Goal: Task Accomplishment & Management: Complete application form

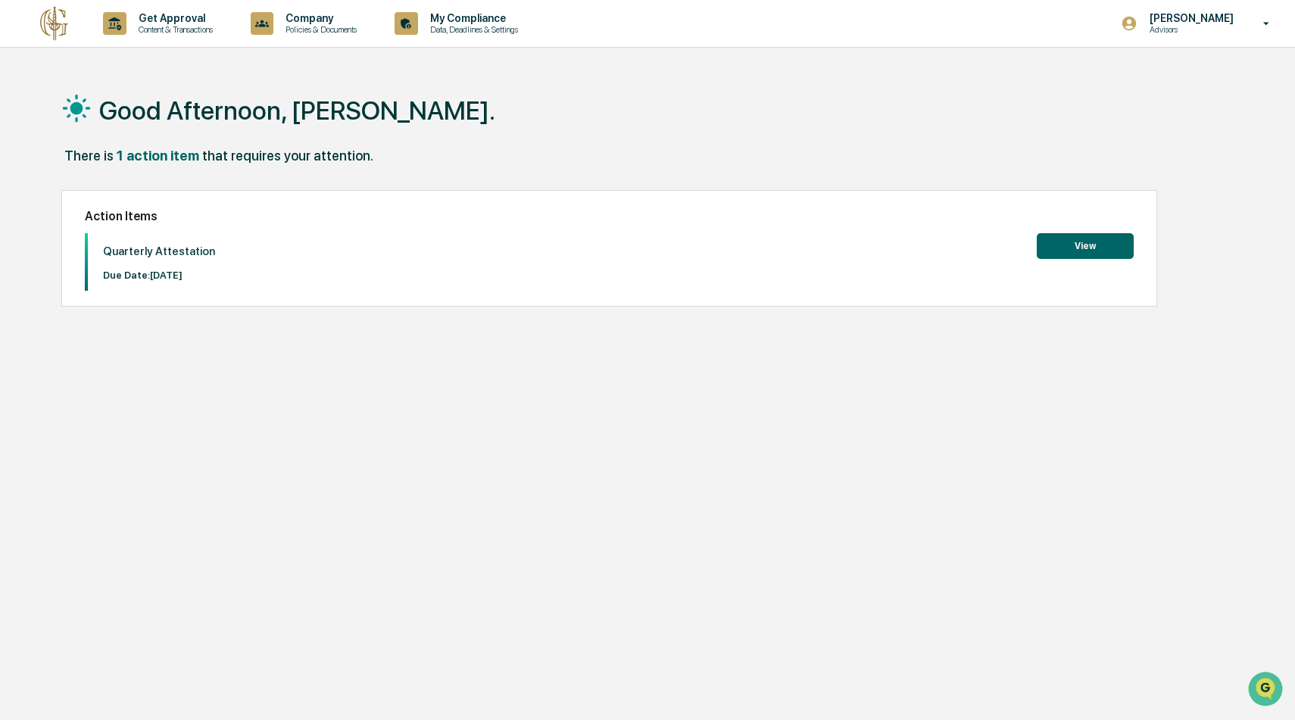
click at [1062, 251] on button "View" at bounding box center [1085, 246] width 97 height 26
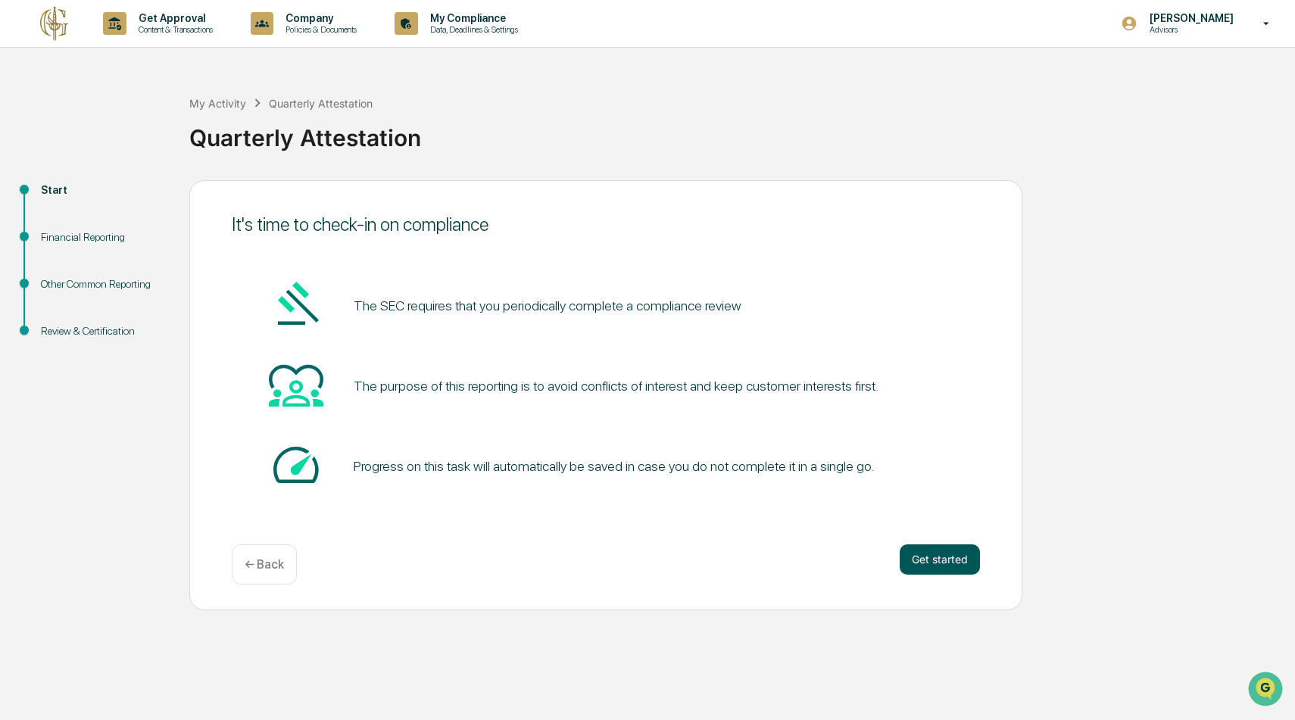
click at [945, 560] on button "Get started" at bounding box center [940, 559] width 80 height 30
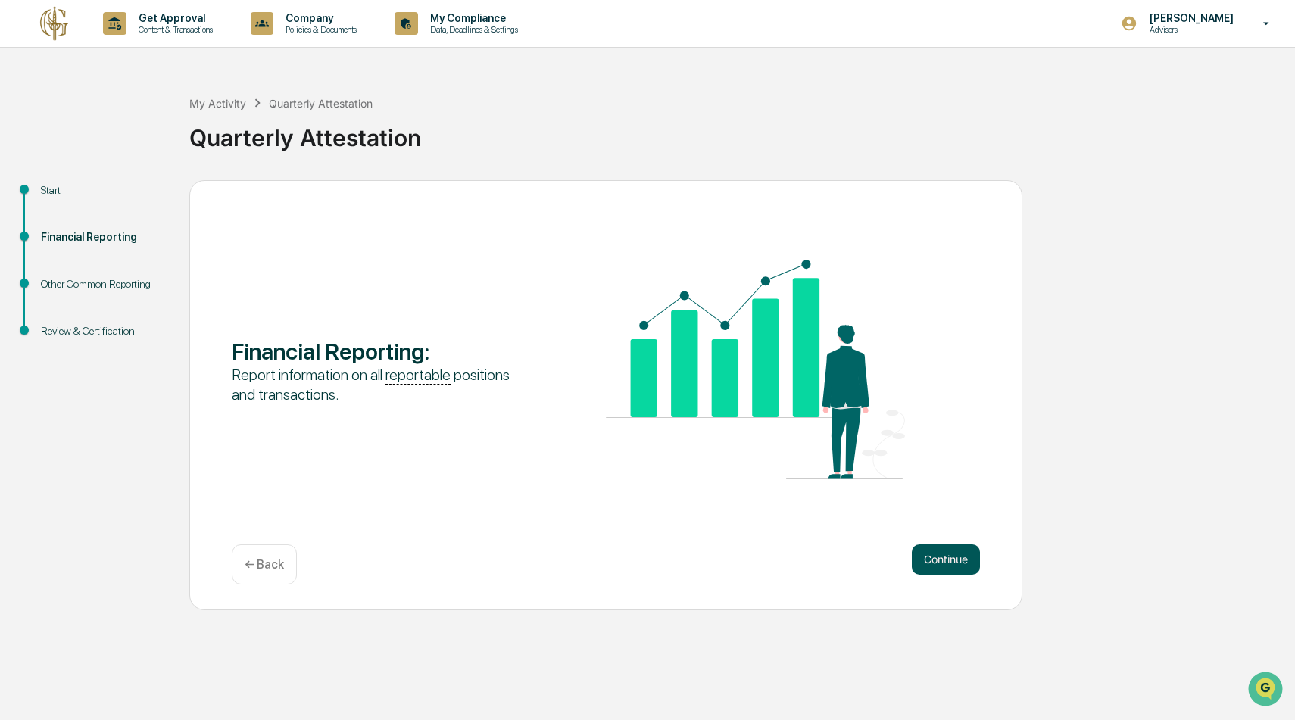
click at [947, 560] on button "Continue" at bounding box center [946, 559] width 68 height 30
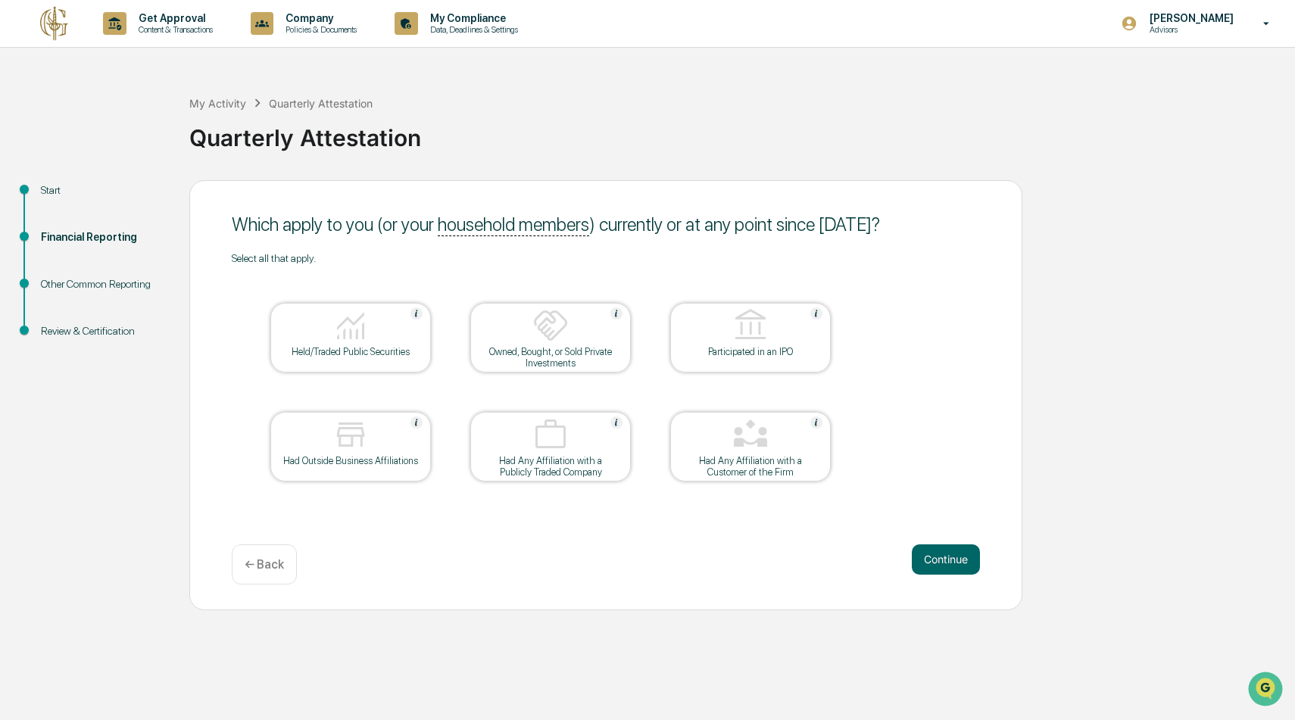
click at [382, 343] on div at bounding box center [350, 326] width 151 height 39
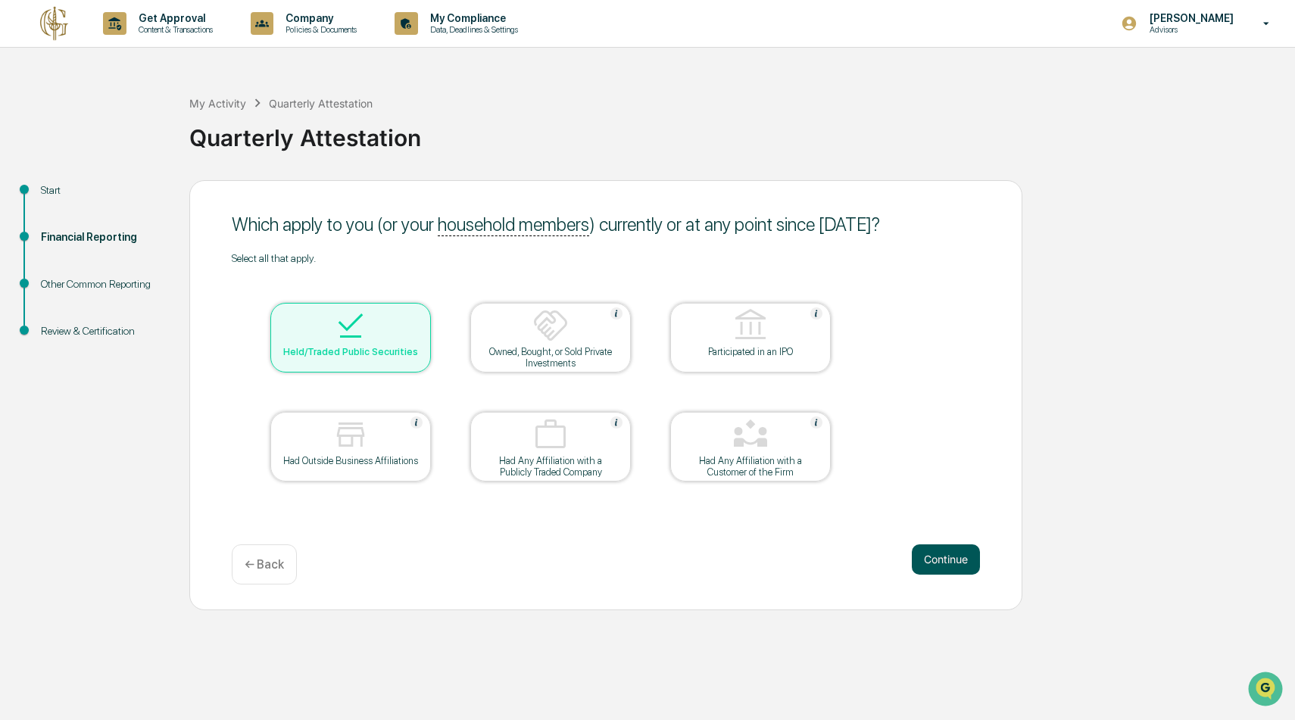
click at [949, 556] on button "Continue" at bounding box center [946, 559] width 68 height 30
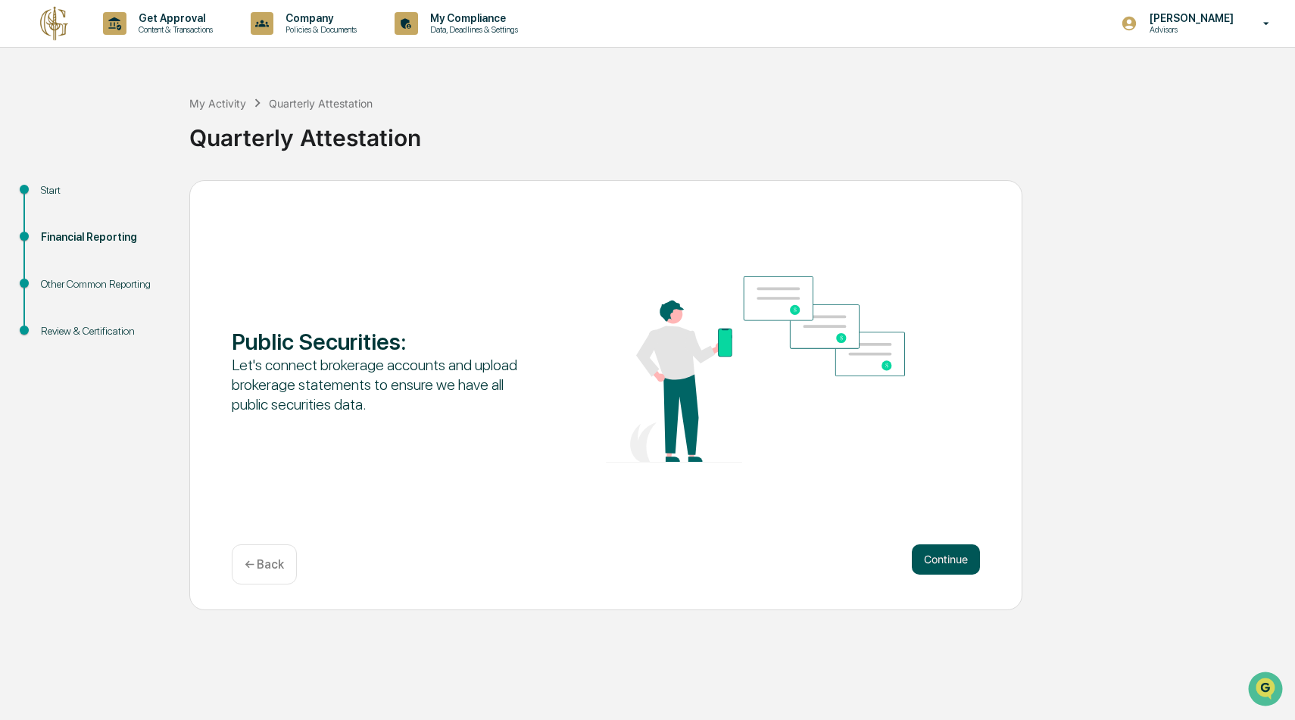
click at [943, 561] on button "Continue" at bounding box center [946, 559] width 68 height 30
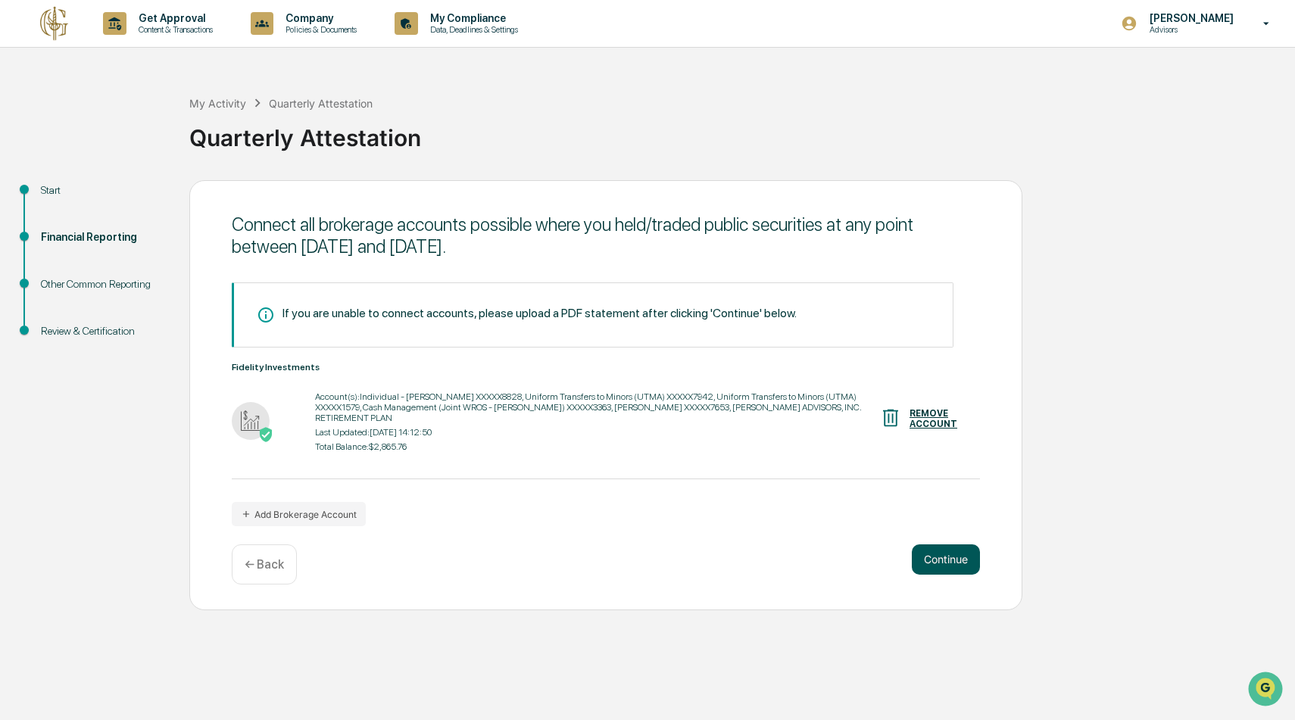
click at [938, 562] on button "Continue" at bounding box center [946, 559] width 68 height 30
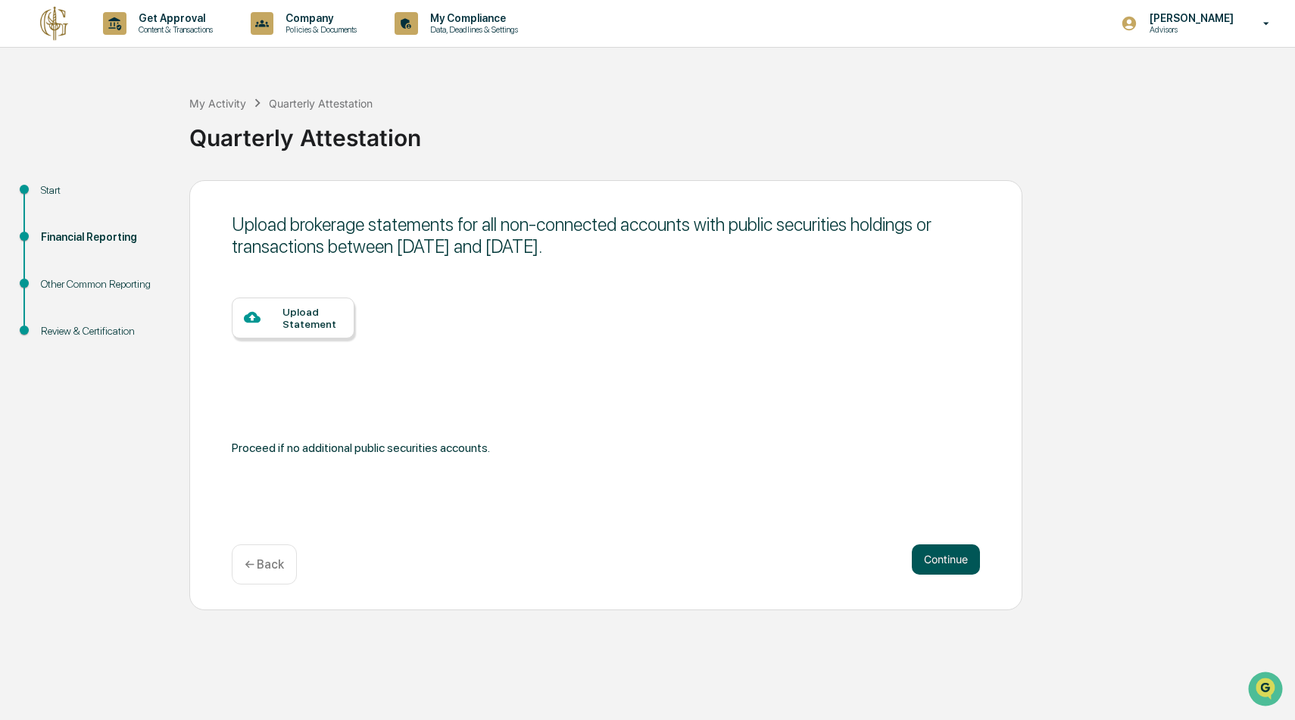
click at [938, 562] on button "Continue" at bounding box center [946, 559] width 68 height 30
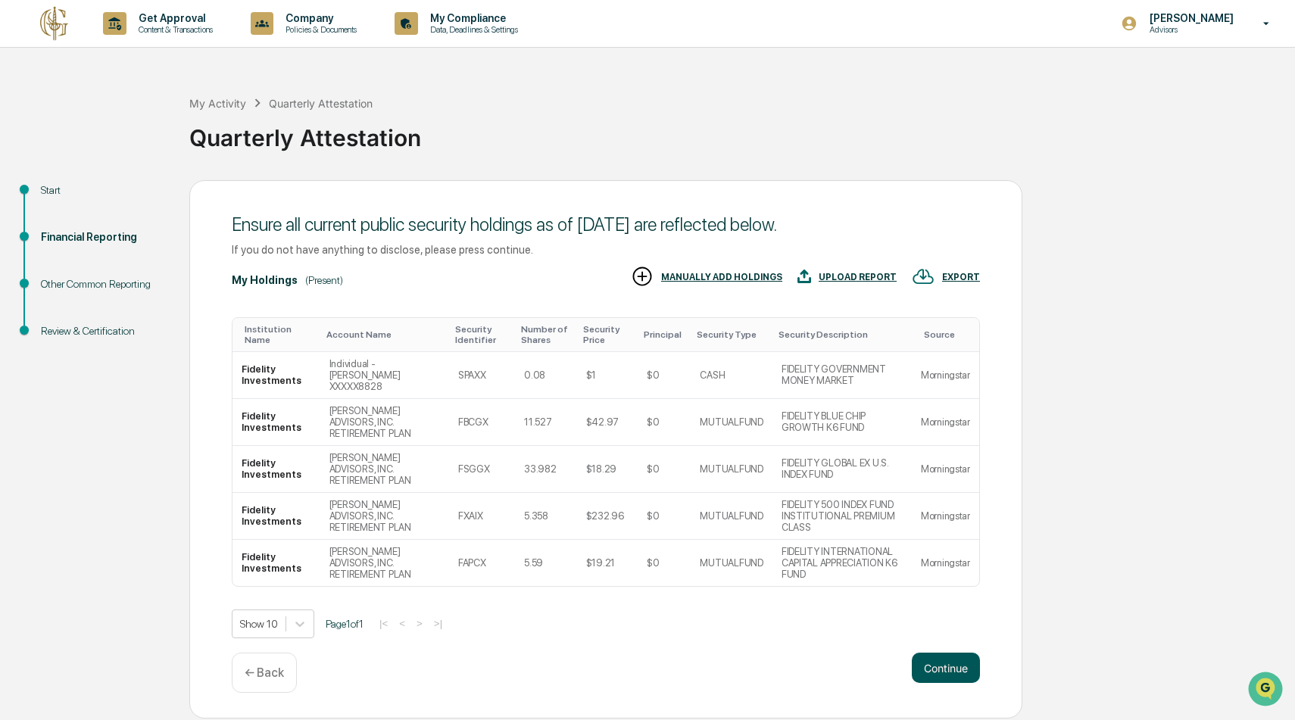
click at [952, 663] on button "Continue" at bounding box center [946, 668] width 68 height 30
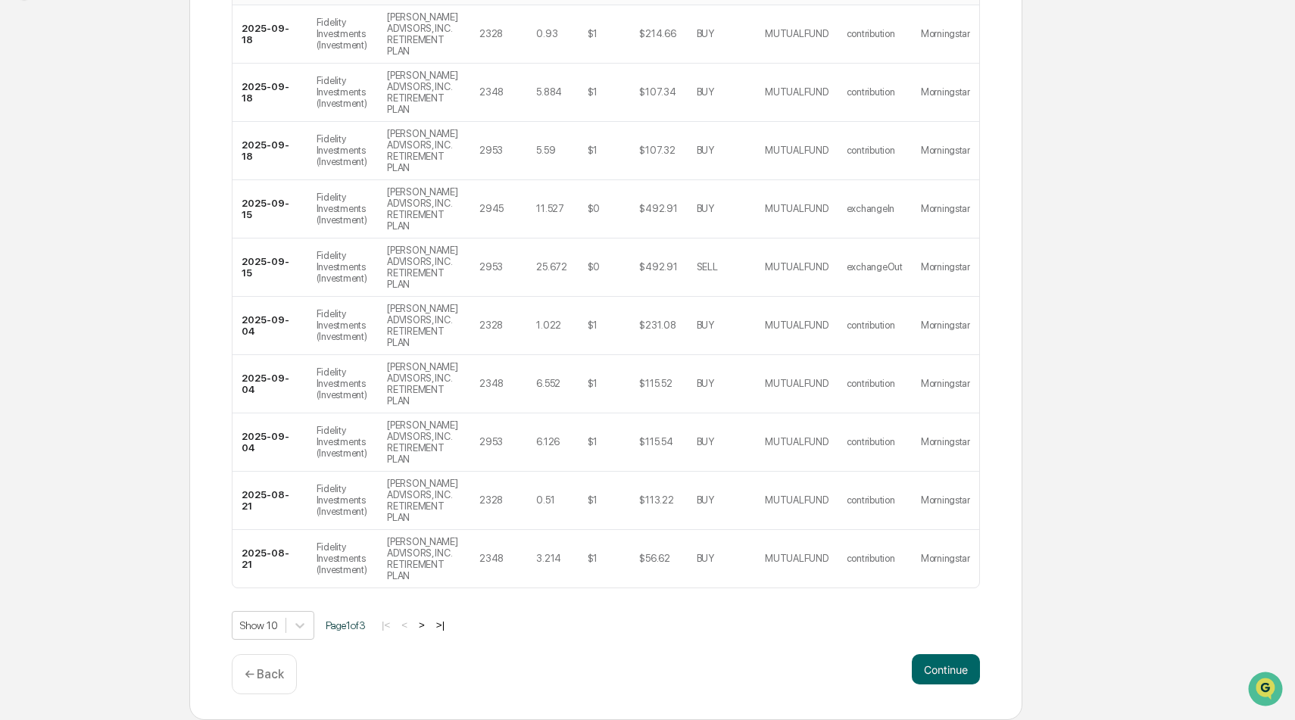
scroll to position [470, 0]
click at [953, 671] on button "Continue" at bounding box center [946, 669] width 68 height 30
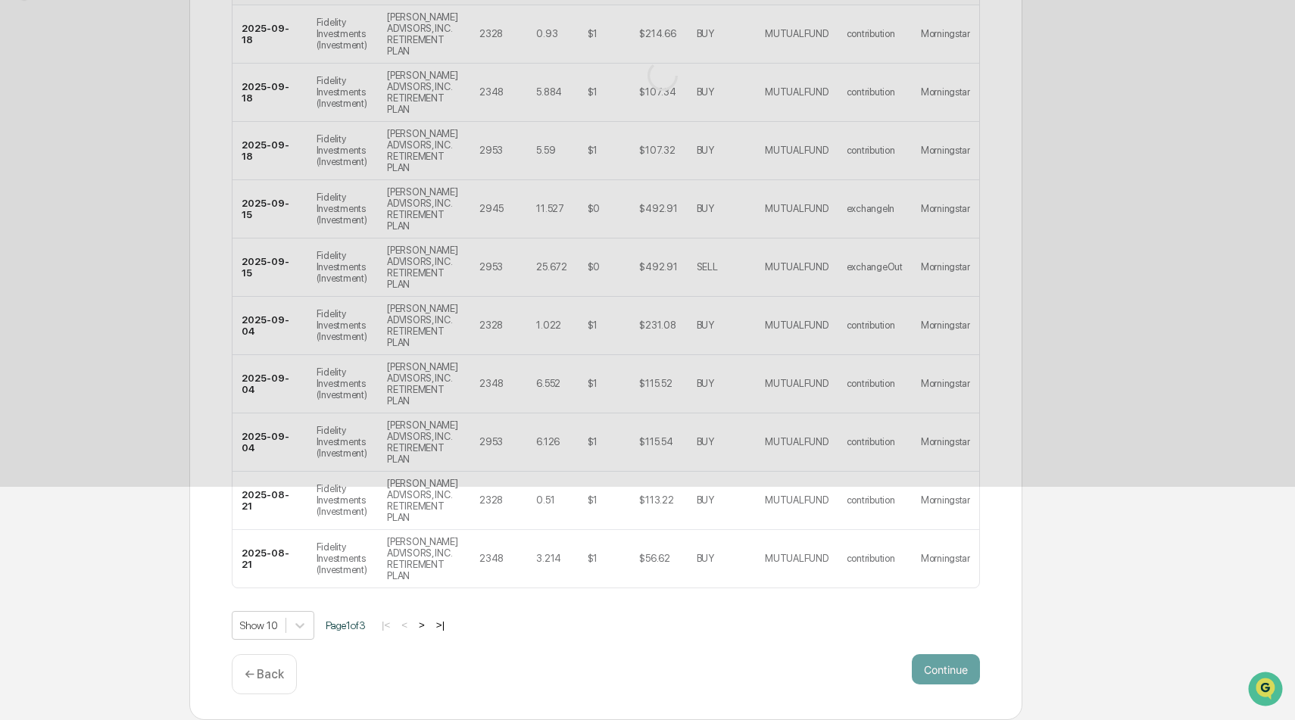
scroll to position [0, 0]
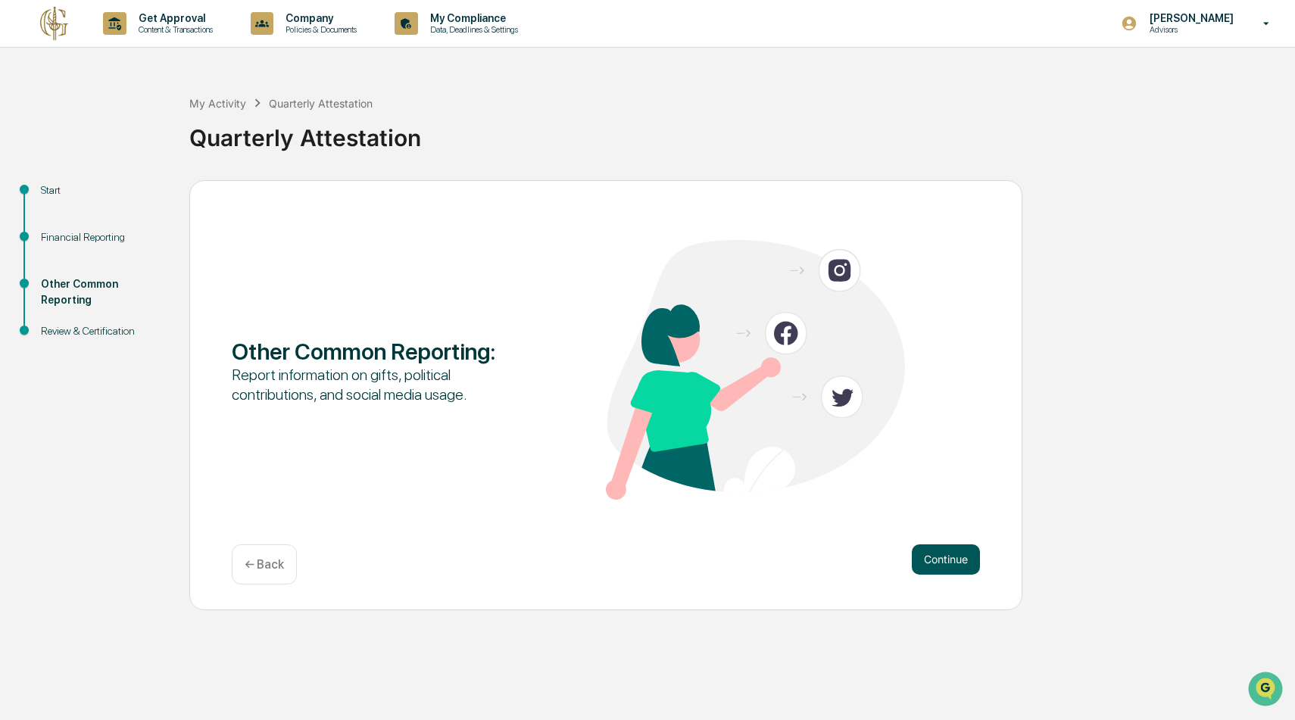
click at [953, 557] on button "Continue" at bounding box center [946, 559] width 68 height 30
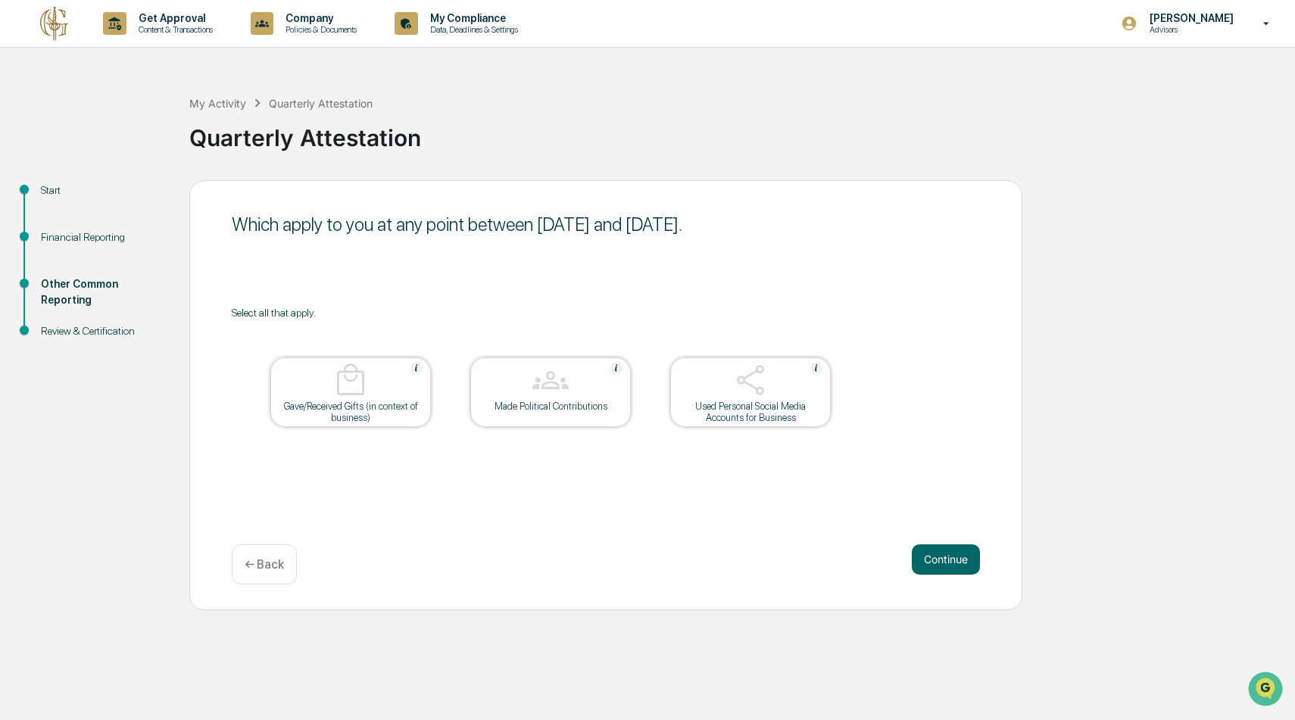
click at [953, 557] on button "Continue" at bounding box center [946, 559] width 68 height 30
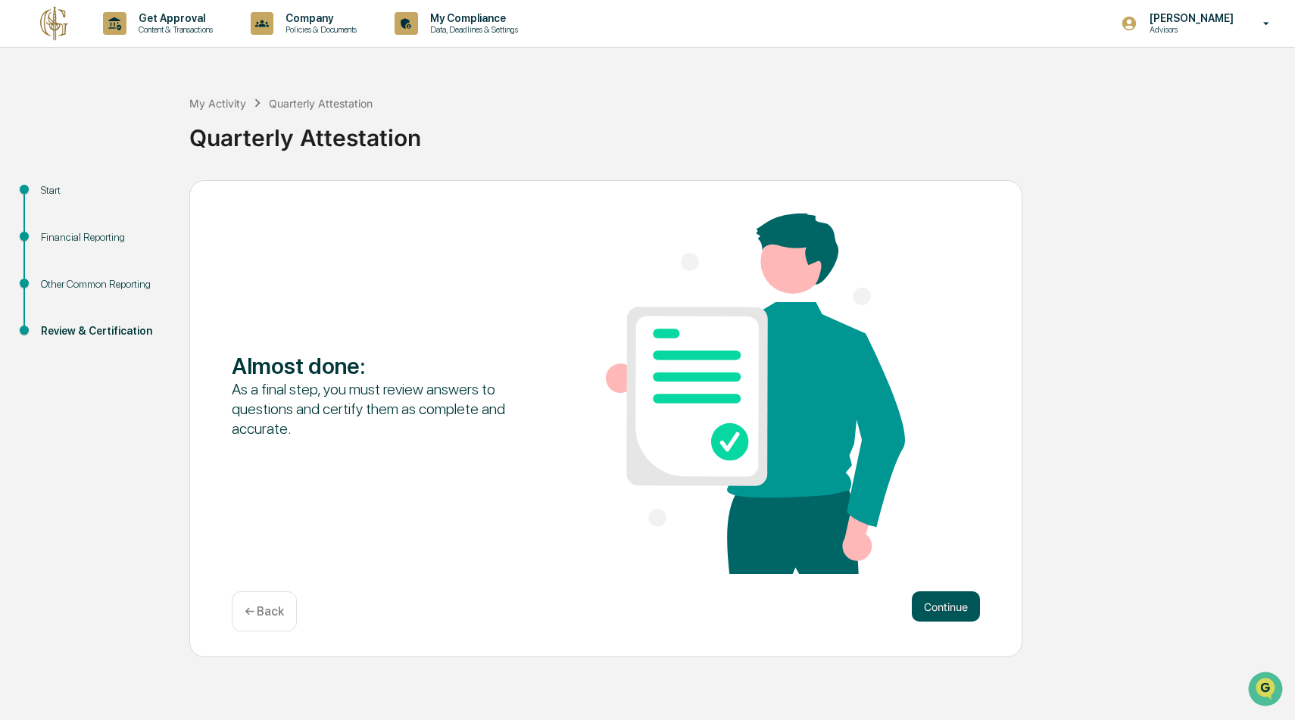
click at [953, 612] on button "Continue" at bounding box center [946, 606] width 68 height 30
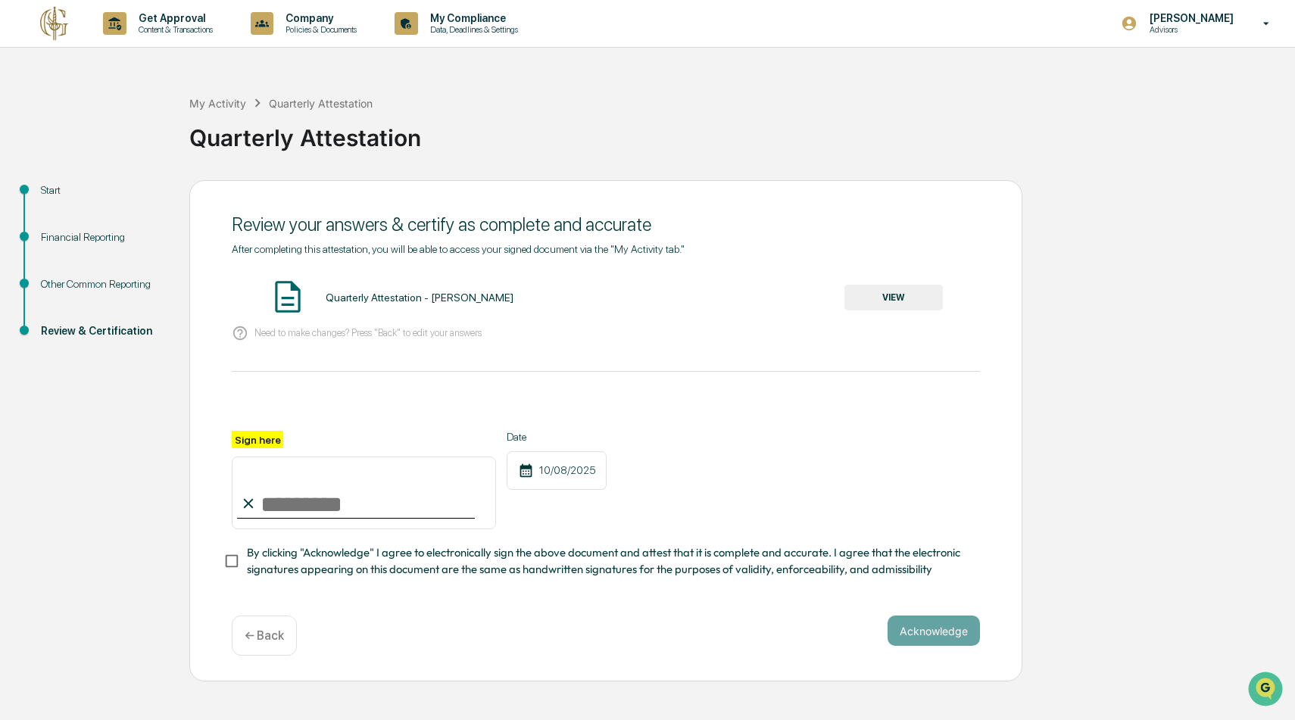
click at [906, 299] on button "VIEW" at bounding box center [893, 298] width 98 height 26
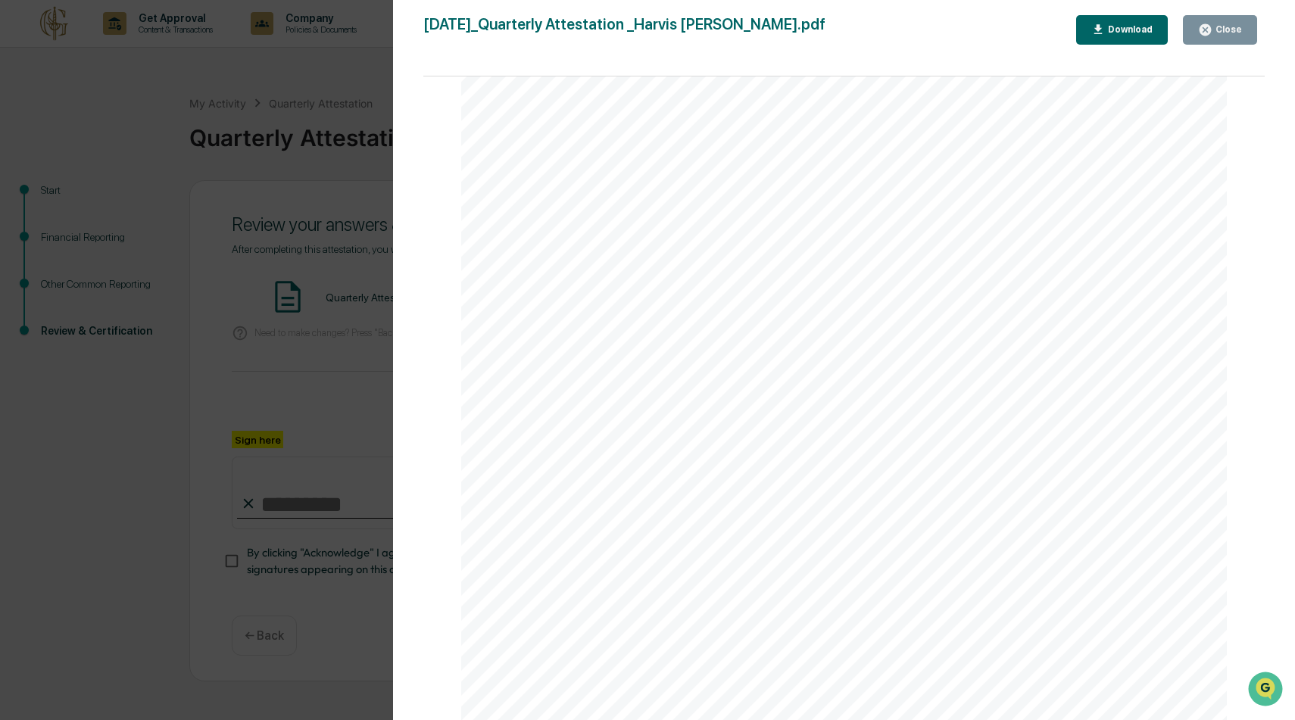
scroll to position [4889, 0]
click at [1209, 36] on icon "button" at bounding box center [1205, 30] width 14 height 14
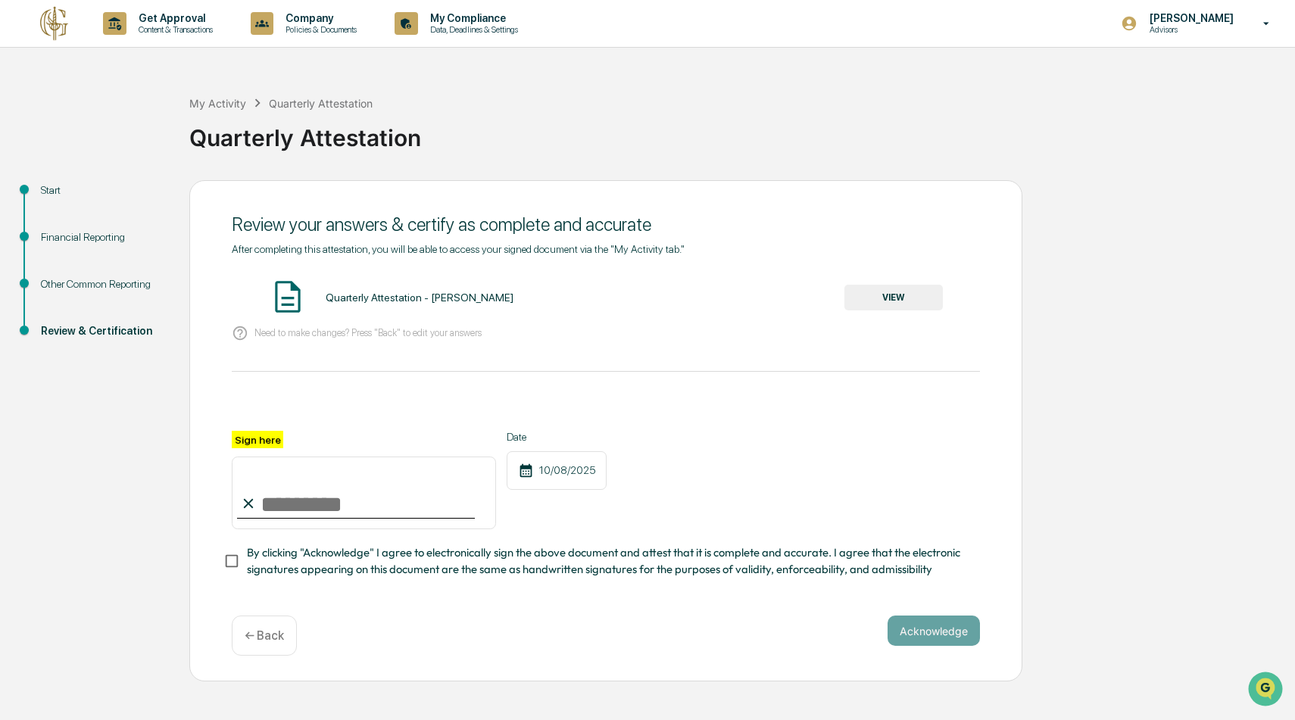
click at [271, 496] on input "Sign here" at bounding box center [364, 493] width 264 height 73
type input "**********"
click at [953, 631] on button "Acknowledge" at bounding box center [933, 631] width 92 height 30
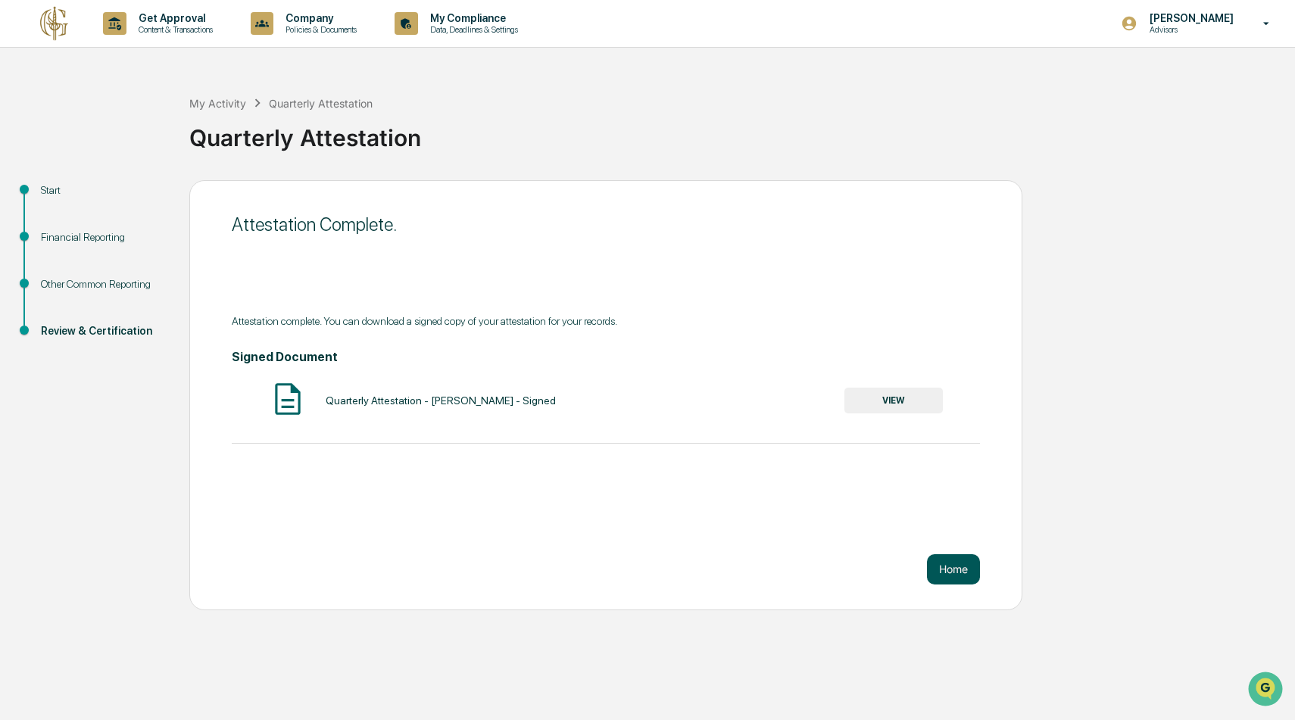
click at [951, 572] on button "Home" at bounding box center [953, 569] width 53 height 30
